Goal: Task Accomplishment & Management: Manage account settings

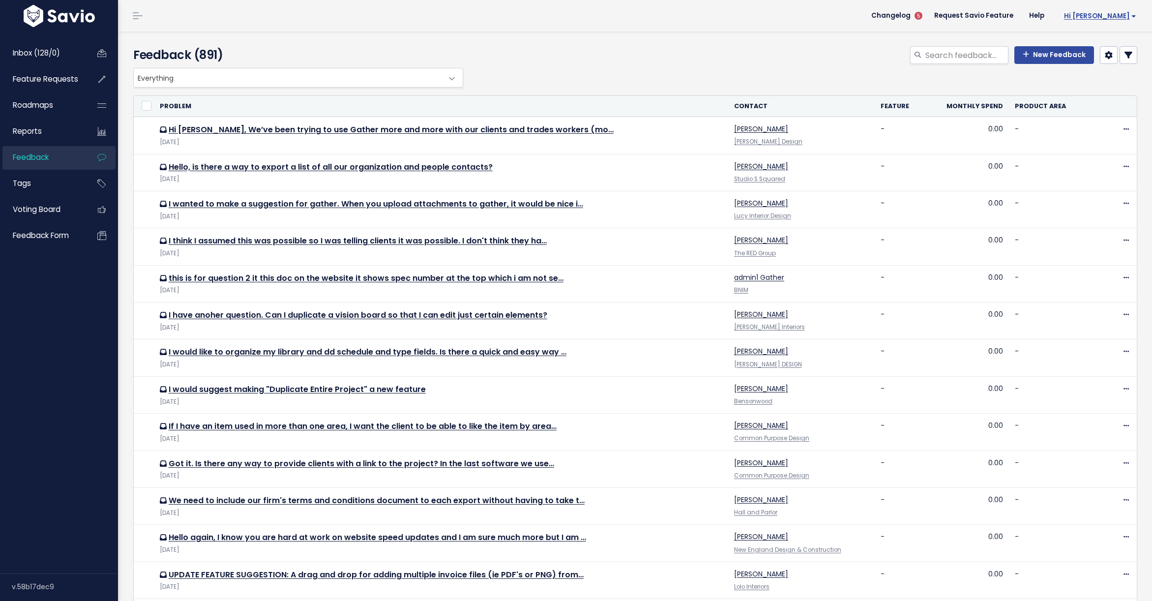
click at [1119, 13] on span "Hi [PERSON_NAME]" at bounding box center [1100, 15] width 72 height 7
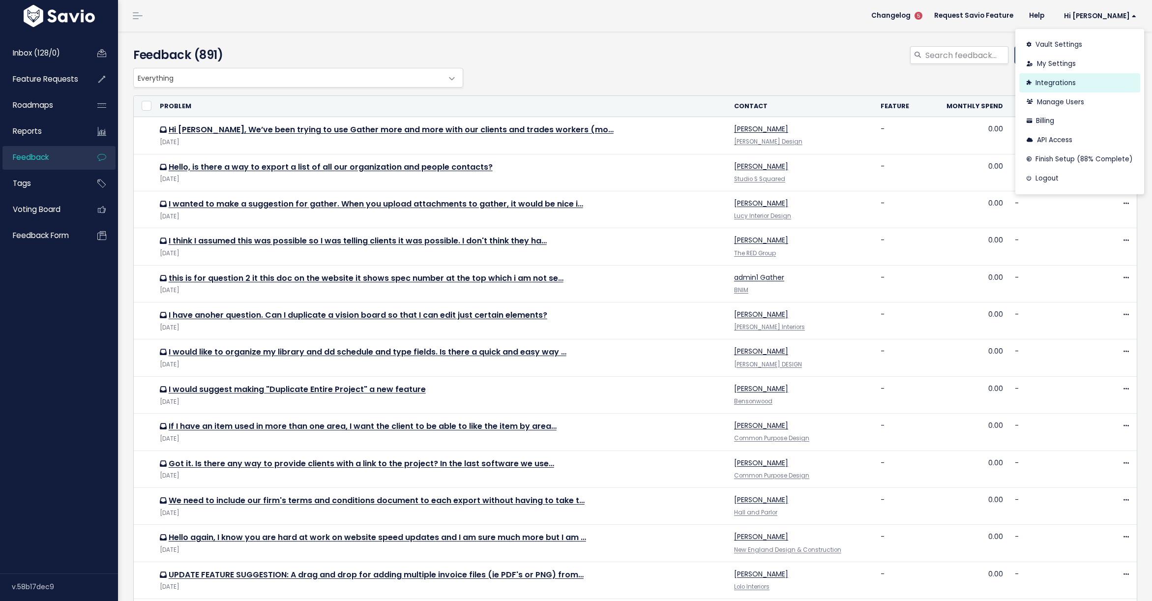
click at [1049, 84] on link "Integrations" at bounding box center [1079, 82] width 121 height 19
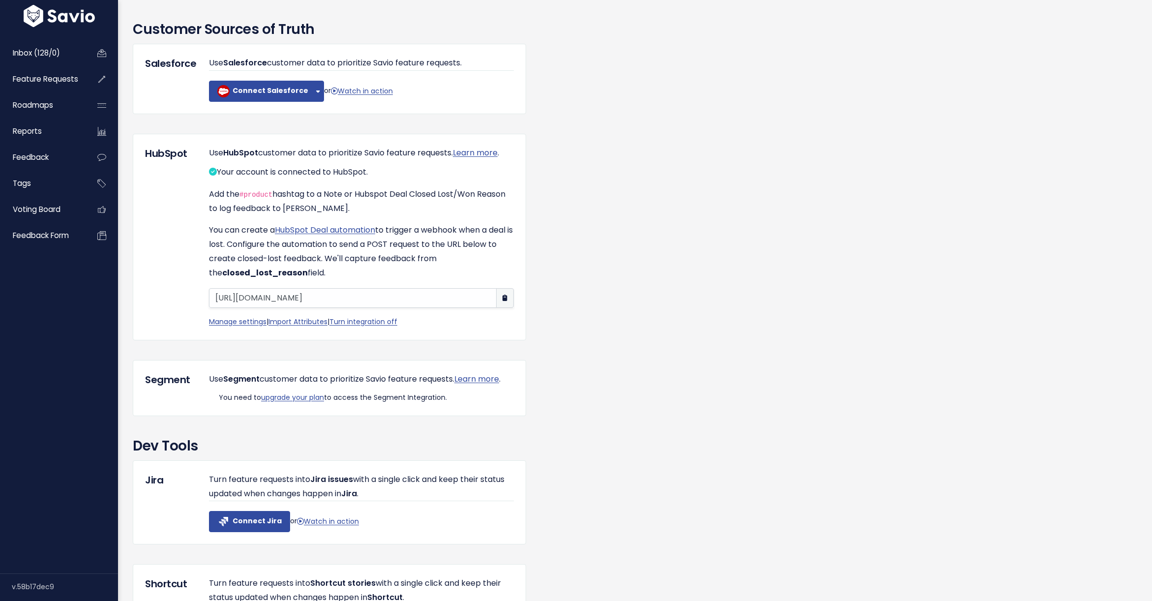
scroll to position [653, 0]
click at [50, 75] on span "Feature Requests" at bounding box center [45, 79] width 65 height 10
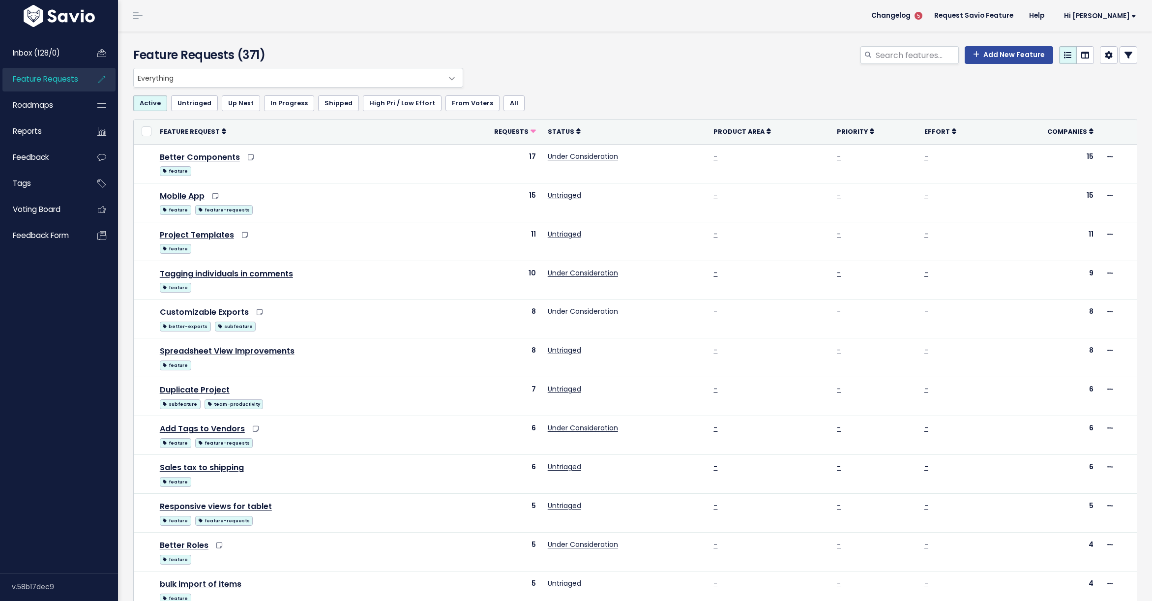
click at [1128, 56] on icon at bounding box center [1128, 55] width 8 height 8
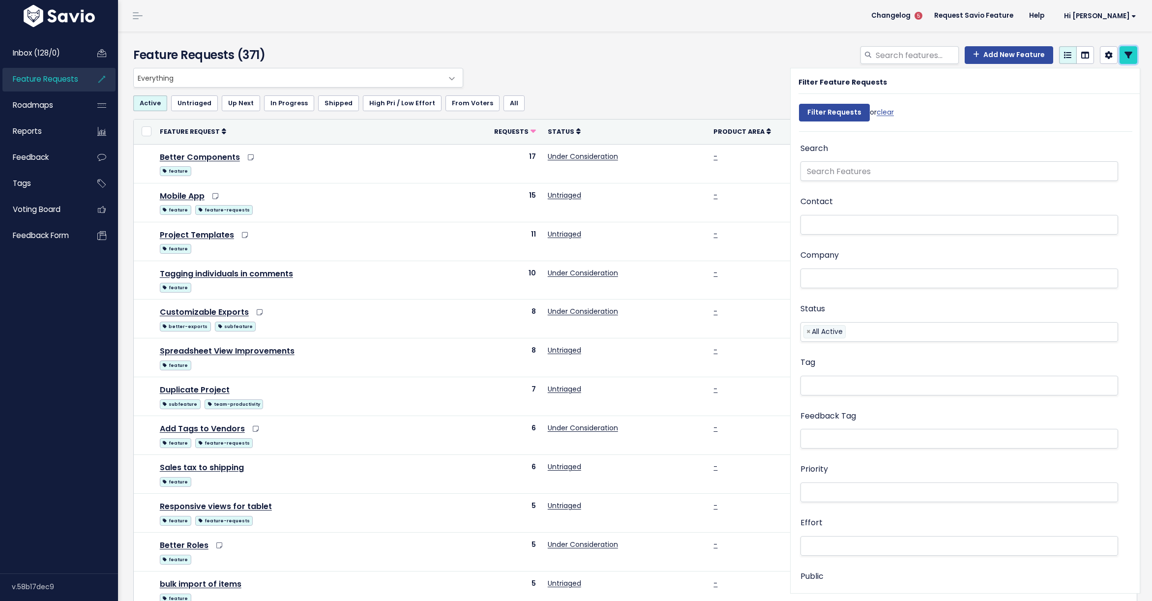
click at [1129, 57] on icon at bounding box center [1128, 55] width 8 height 8
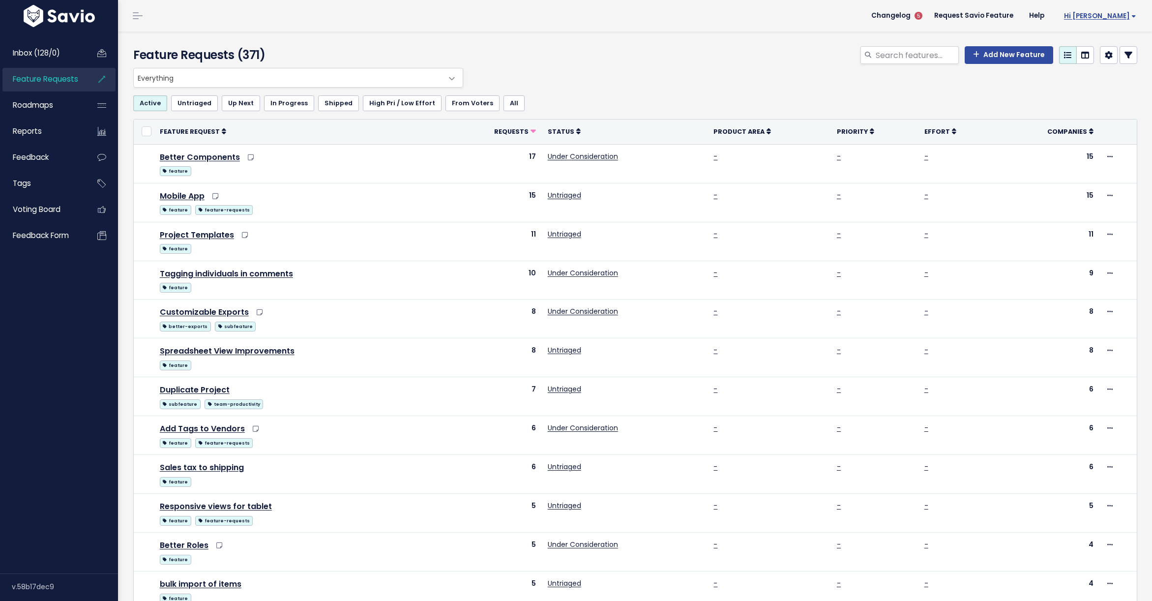
click at [1114, 17] on span "Hi [PERSON_NAME]" at bounding box center [1100, 15] width 72 height 7
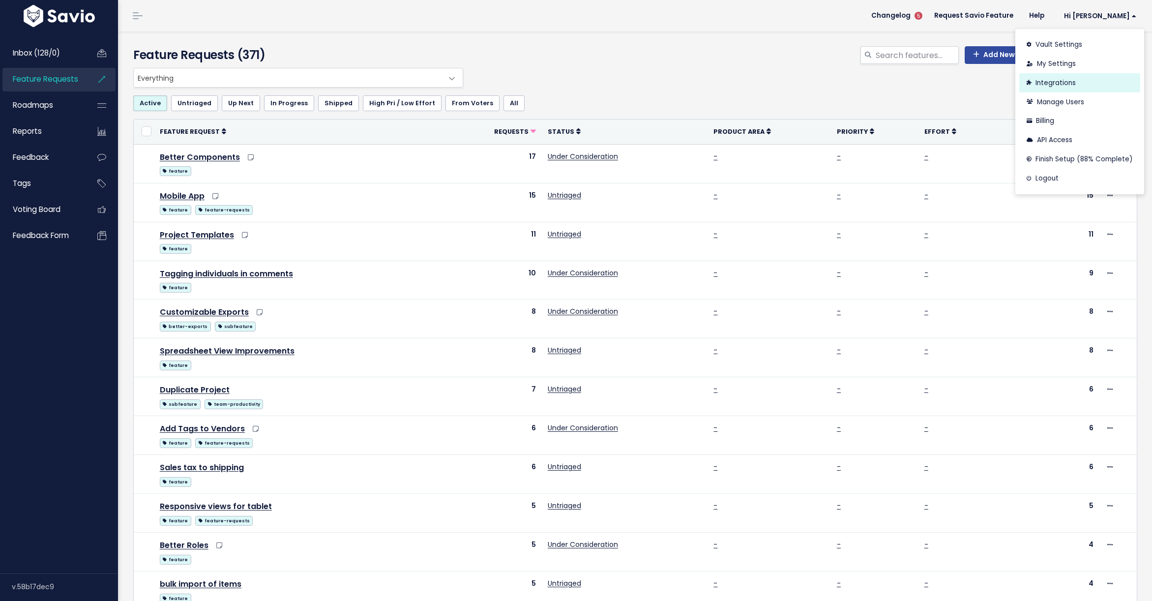
click at [1057, 82] on link "Integrations" at bounding box center [1079, 82] width 121 height 19
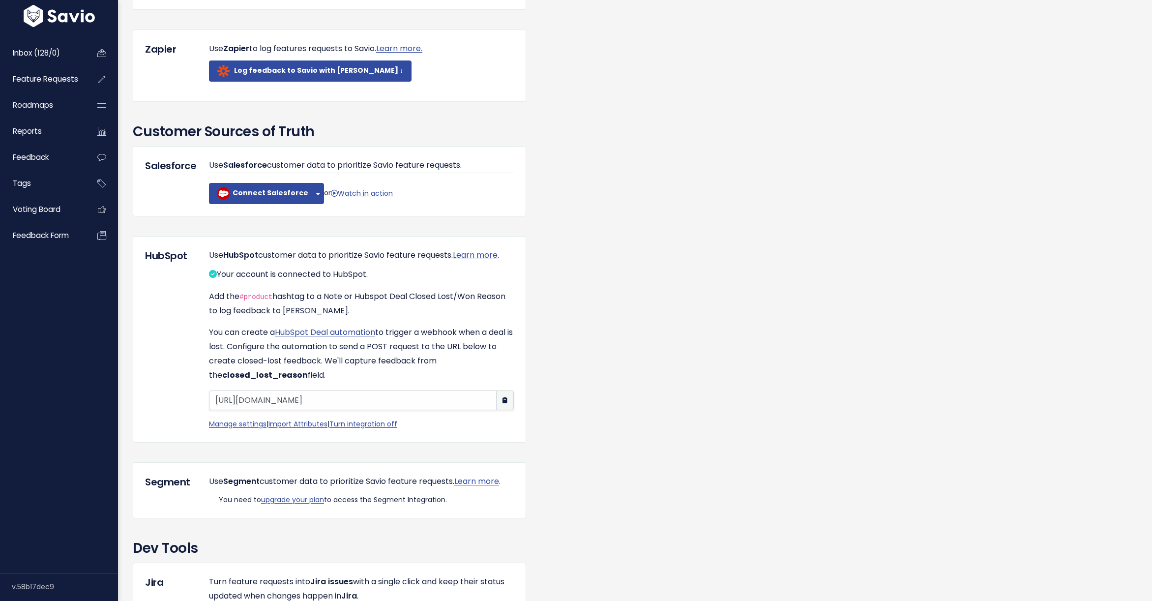
scroll to position [554, 0]
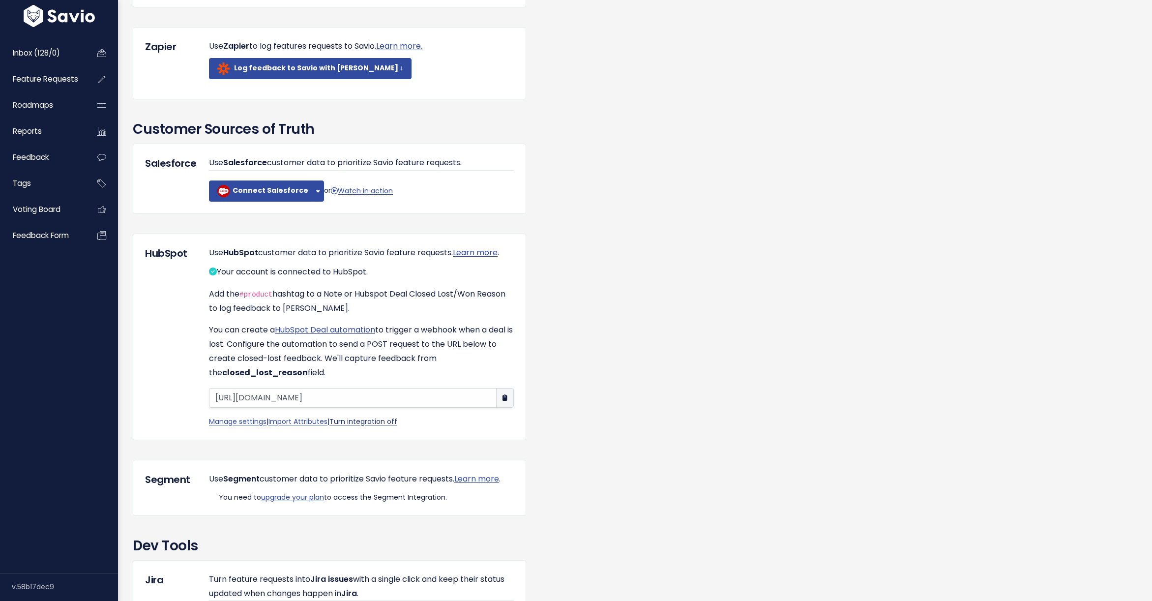
click at [388, 426] on link "Turn integration off" at bounding box center [363, 421] width 68 height 10
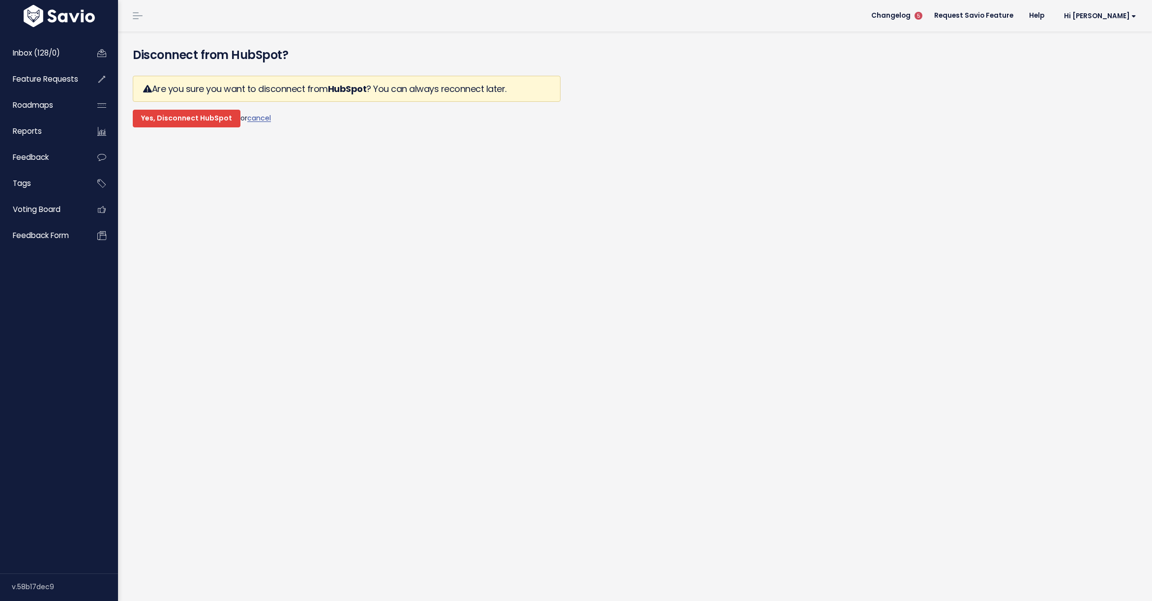
click at [198, 121] on input "Yes, Disconnect HubSpot" at bounding box center [187, 119] width 108 height 18
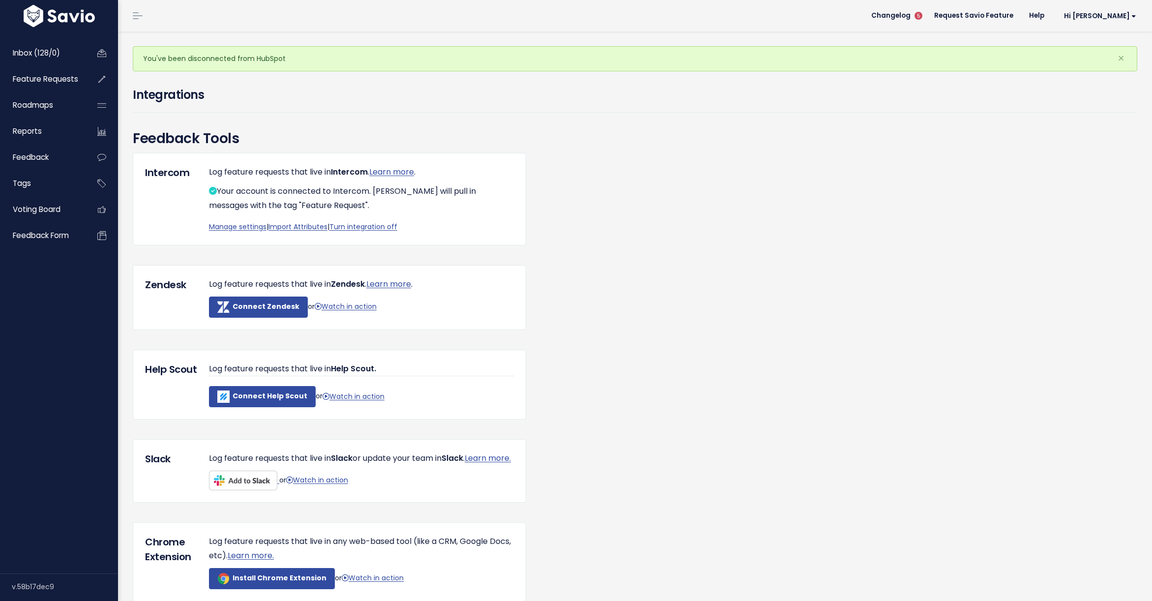
click at [395, 113] on div "Integrations" at bounding box center [635, 99] width 1005 height 27
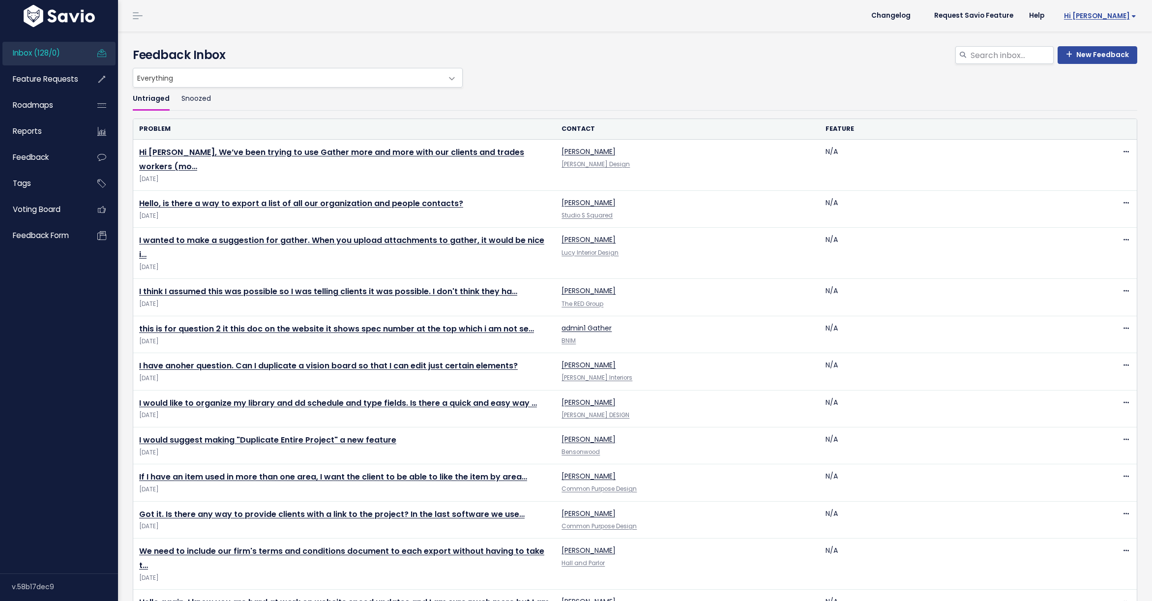
click at [1122, 16] on span "Hi [PERSON_NAME]" at bounding box center [1100, 15] width 72 height 7
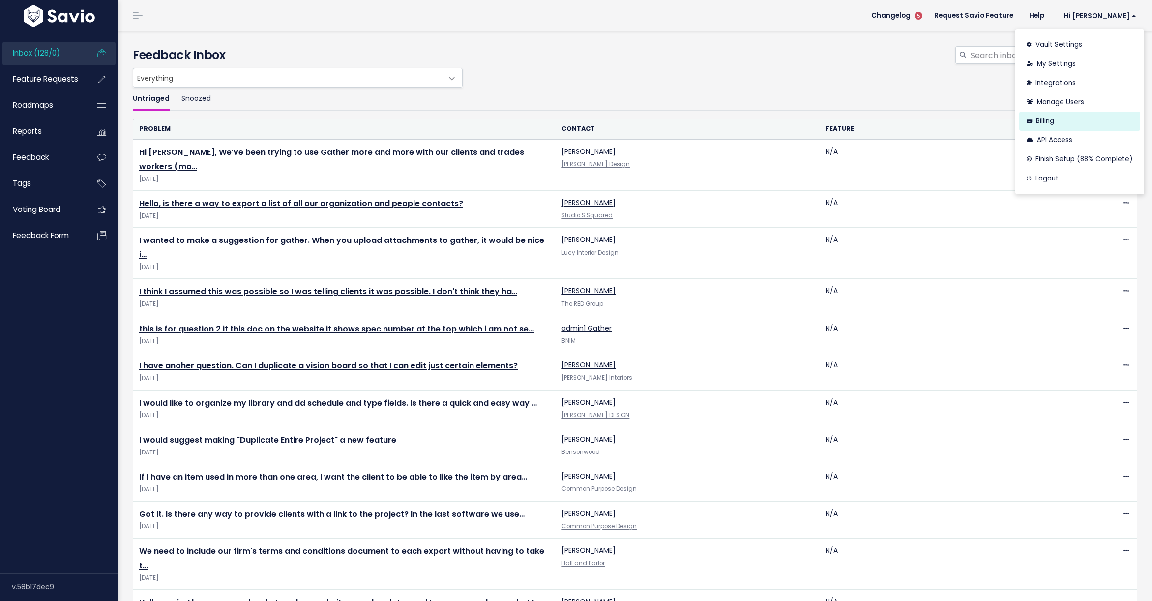
click at [1054, 119] on link "Billing" at bounding box center [1079, 121] width 121 height 19
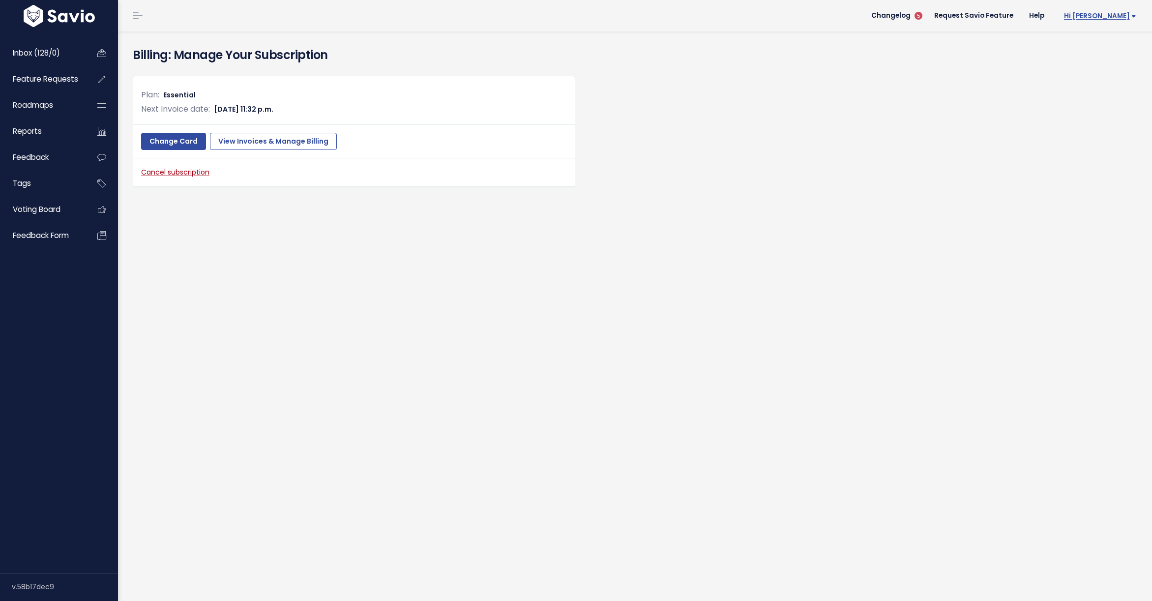
click at [1111, 16] on span "Hi [PERSON_NAME]" at bounding box center [1100, 15] width 72 height 7
click at [1091, 84] on link "Integrations" at bounding box center [1104, 82] width 72 height 19
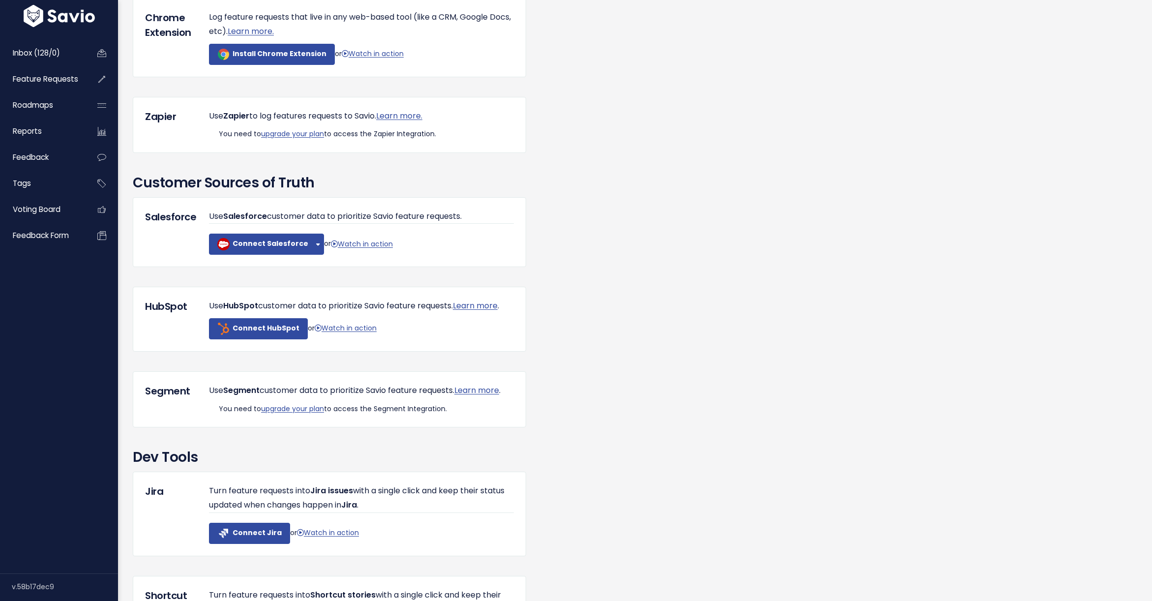
scroll to position [483, 0]
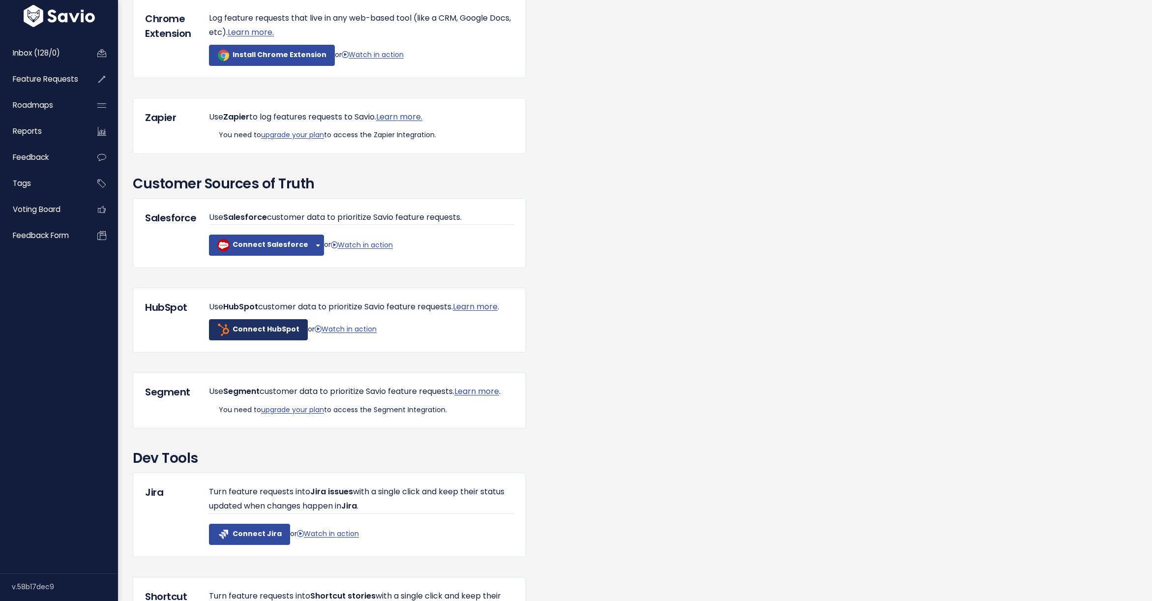
click at [250, 340] on link "Connect HubSpot" at bounding box center [258, 329] width 99 height 21
click at [25, 55] on span "Inbox (128/0)" at bounding box center [36, 53] width 47 height 10
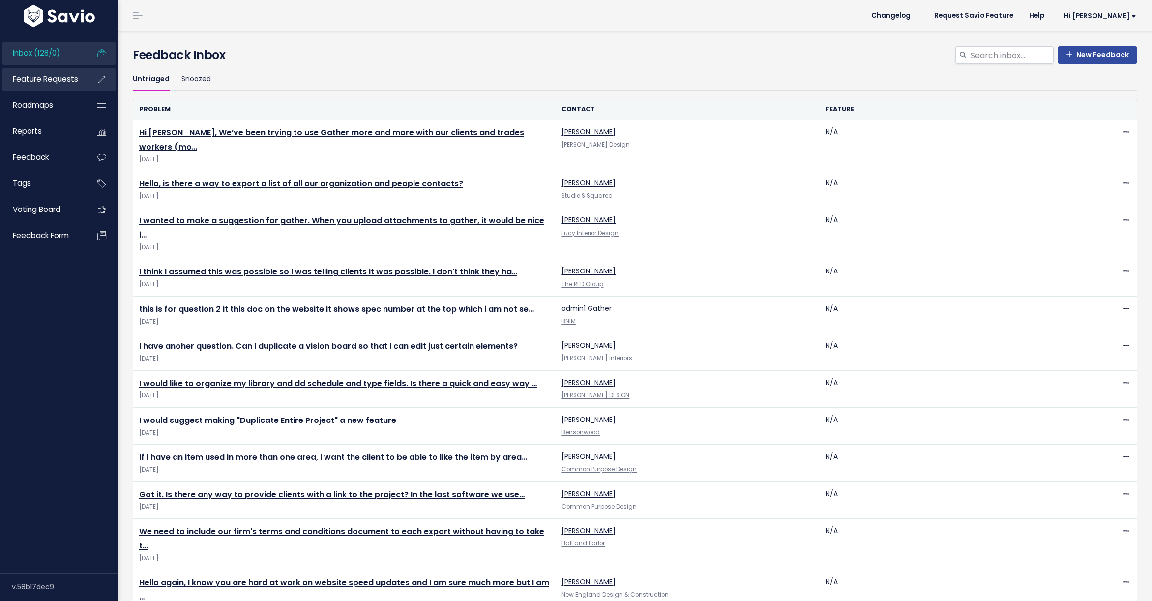
click at [26, 72] on link "Feature Requests" at bounding box center [41, 79] width 79 height 23
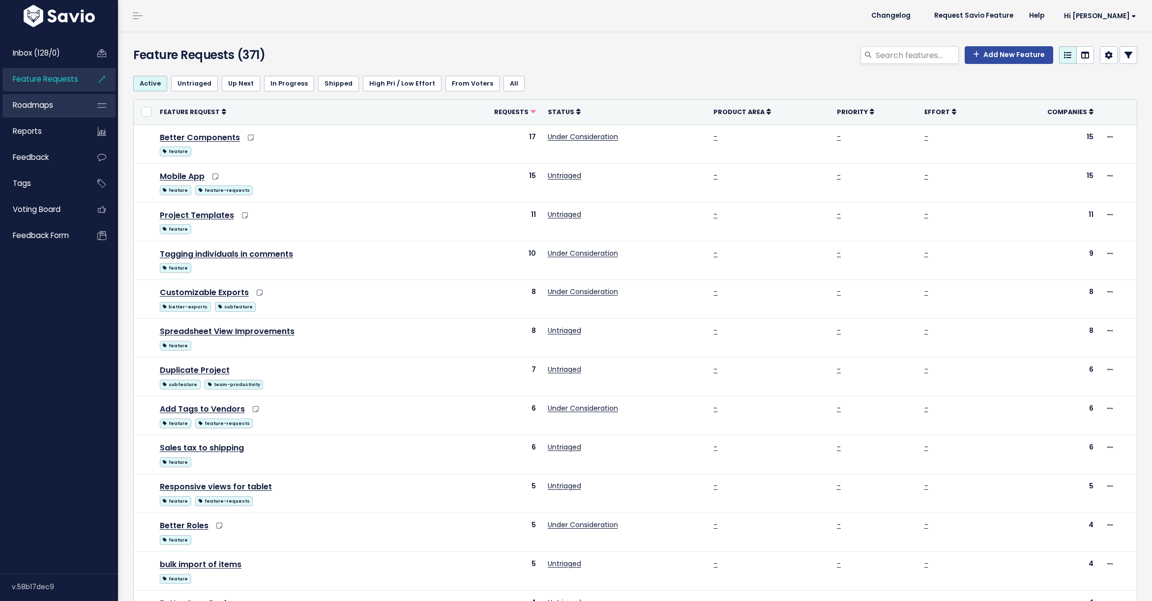
click at [25, 109] on span "Roadmaps" at bounding box center [33, 105] width 40 height 10
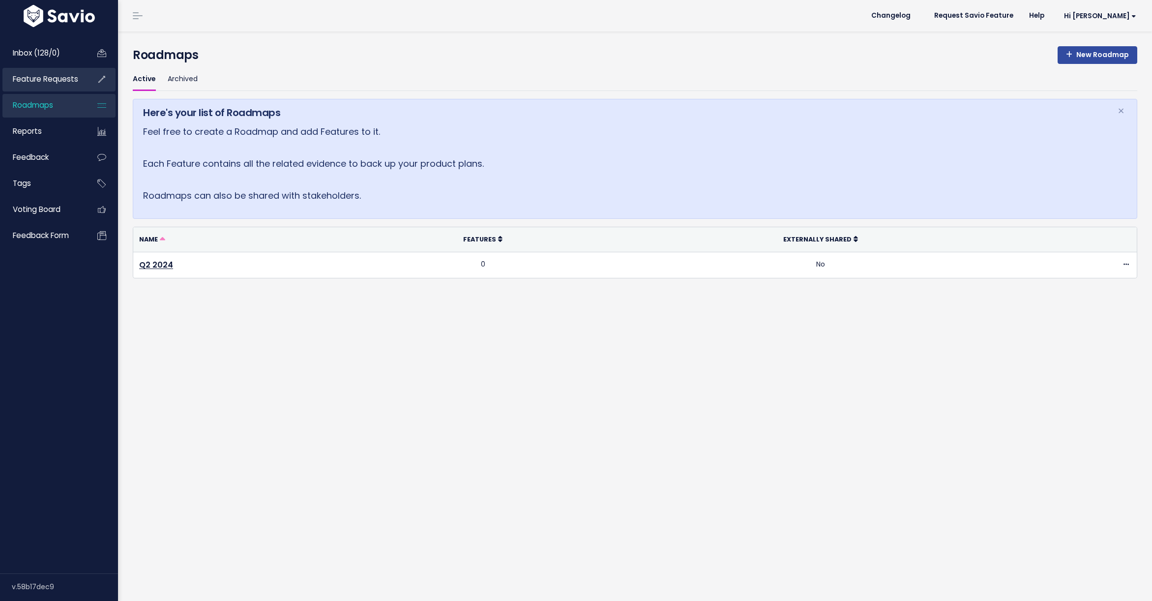
click at [26, 81] on span "Feature Requests" at bounding box center [45, 79] width 65 height 10
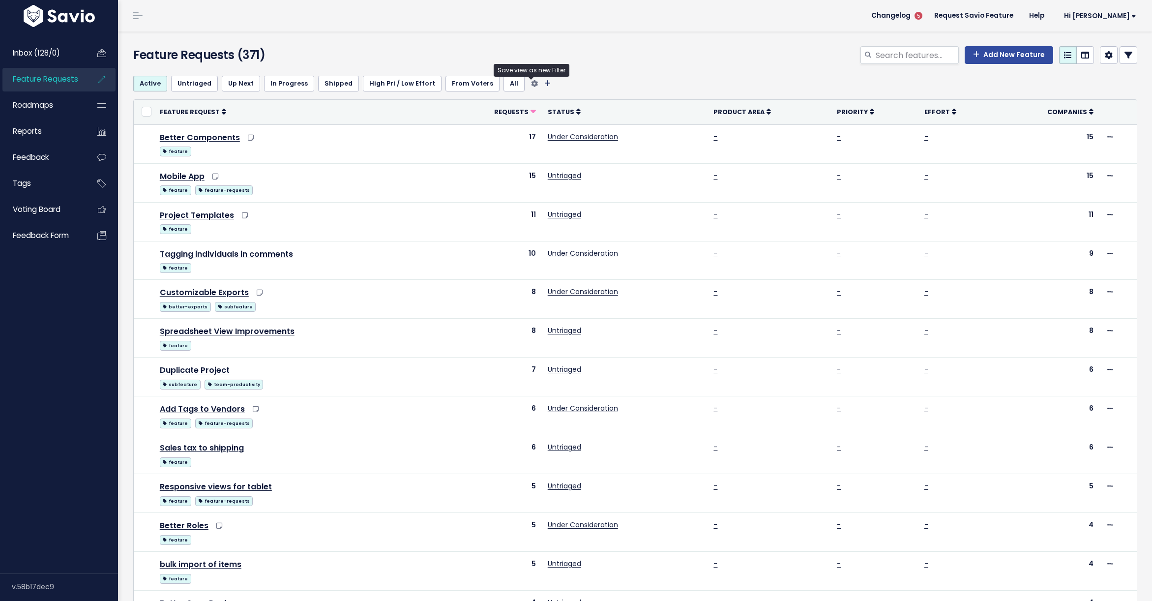
click at [544, 86] on icon "Filter feature requests" at bounding box center [547, 83] width 6 height 7
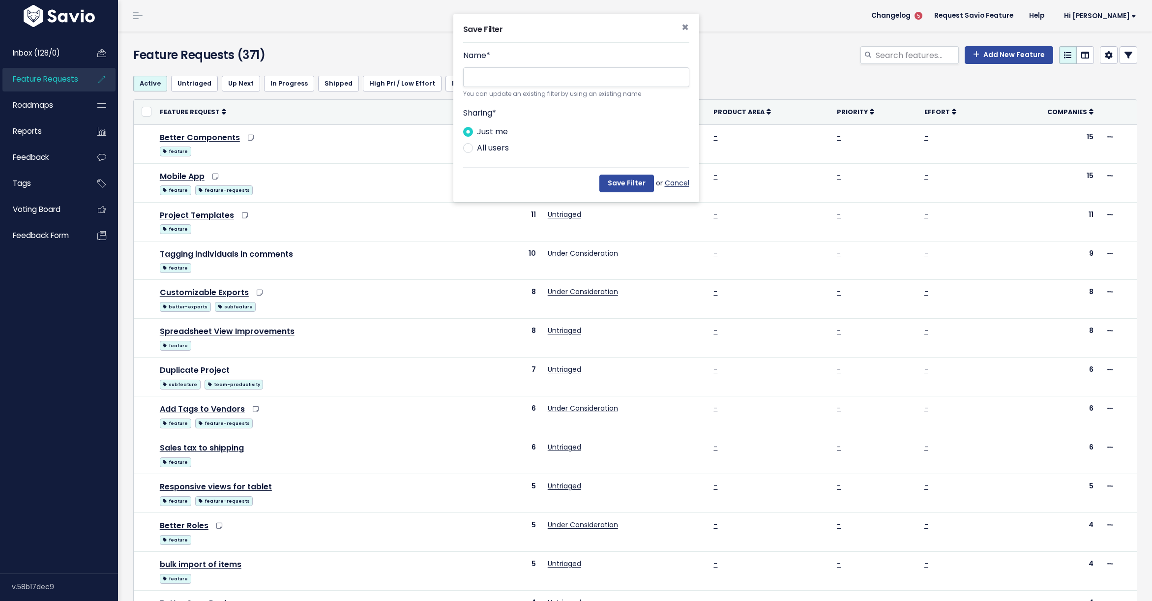
click at [677, 184] on link "Cancel" at bounding box center [677, 183] width 25 height 12
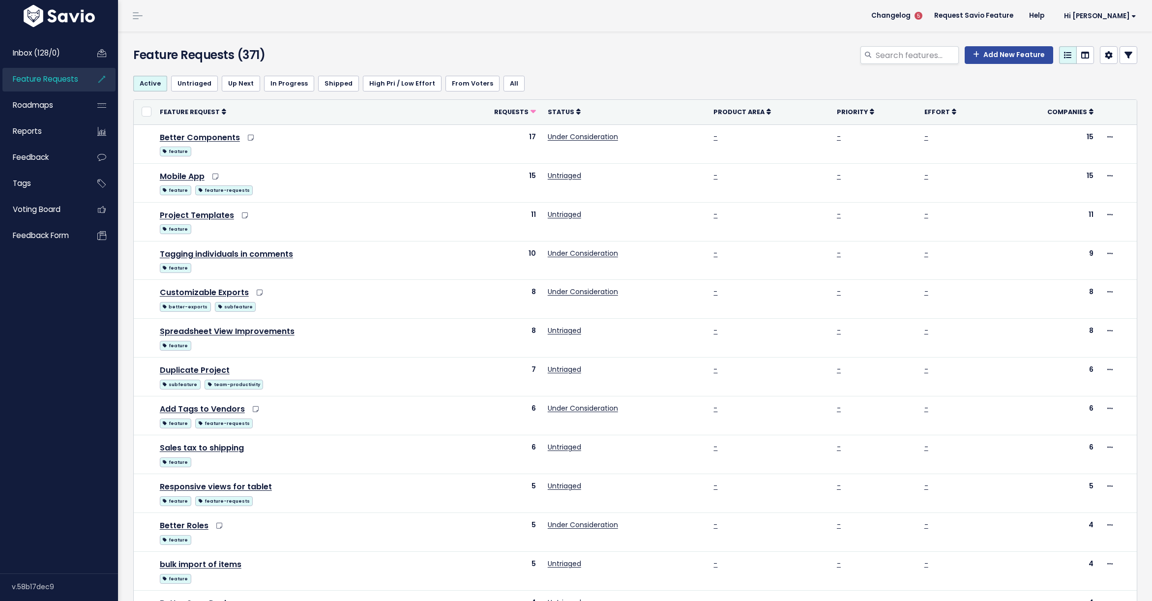
click at [1121, 60] on link at bounding box center [1129, 55] width 18 height 18
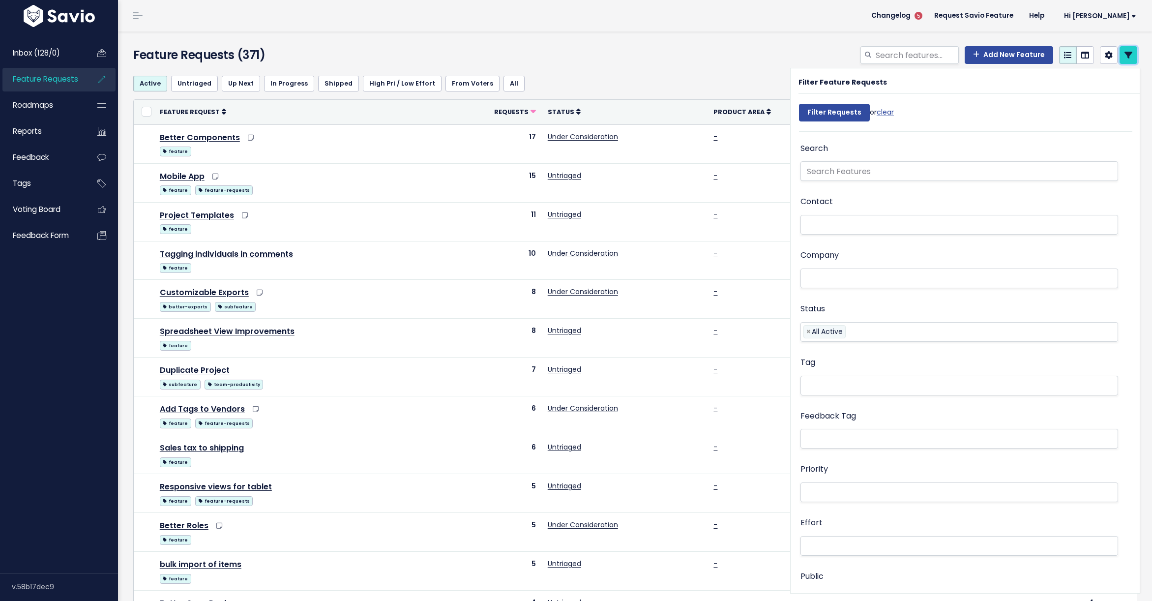
click at [1127, 57] on icon at bounding box center [1128, 55] width 8 height 8
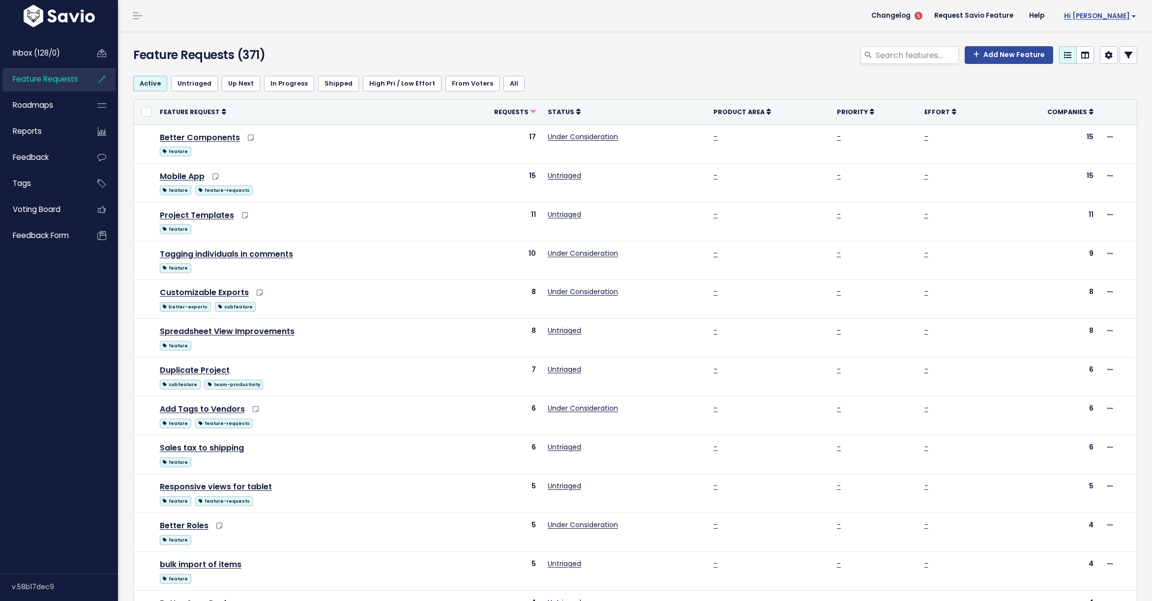
click at [1121, 17] on span "Hi [PERSON_NAME]" at bounding box center [1100, 15] width 72 height 7
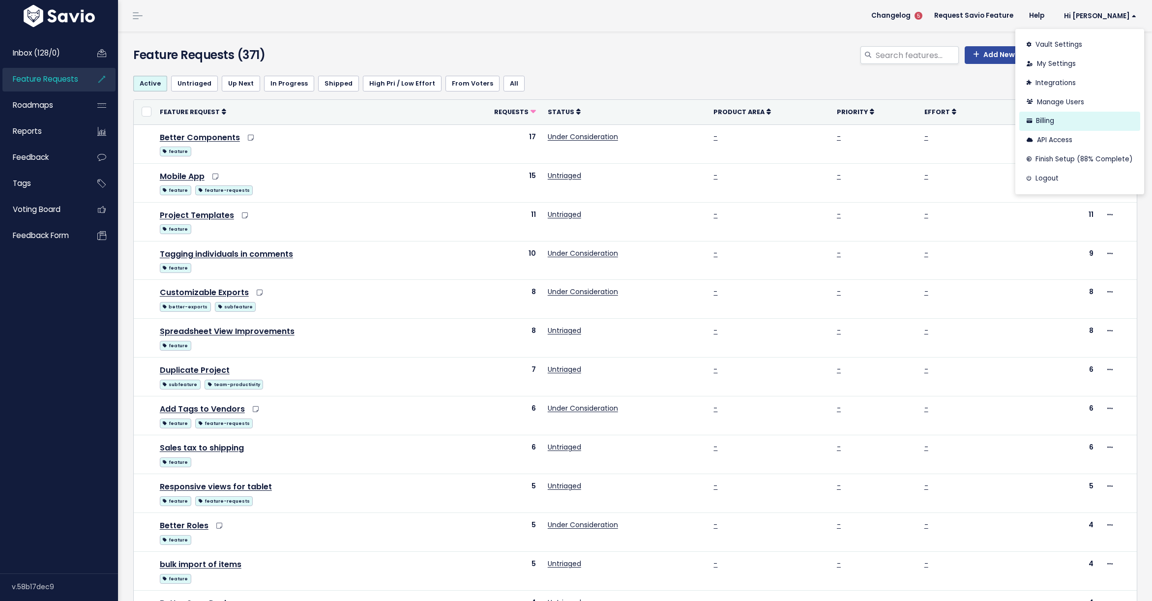
click at [1052, 118] on link "Billing" at bounding box center [1079, 121] width 121 height 19
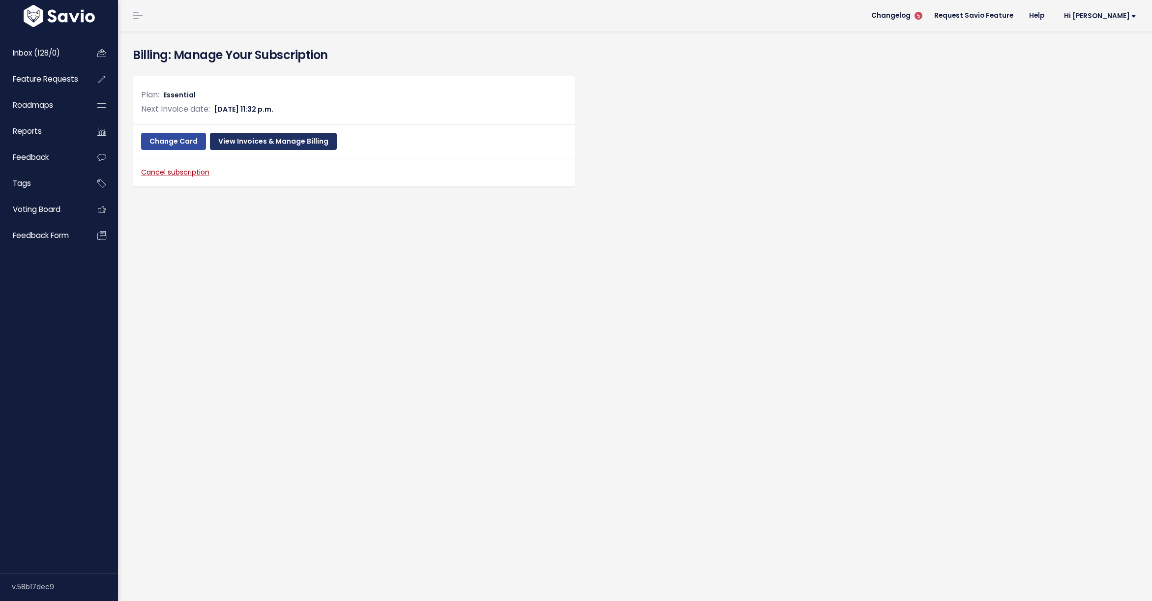
click at [262, 144] on link "View Invoices & Manage Billing" at bounding box center [273, 142] width 127 height 18
